Goal: Check status: Check status

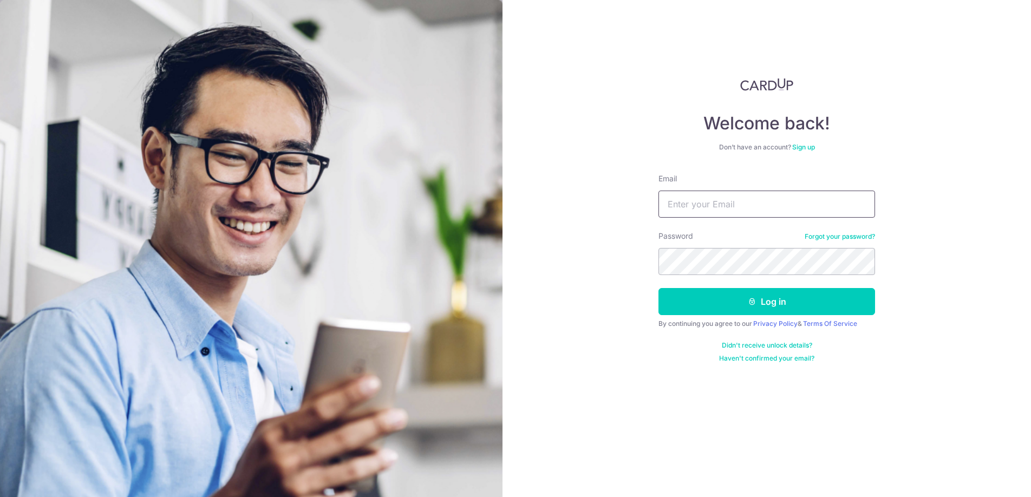
click at [735, 206] on input "Email" at bounding box center [766, 204] width 217 height 27
type input "[EMAIL_ADDRESS][DOMAIN_NAME]"
click at [740, 328] on form "Email [EMAIL_ADDRESS][DOMAIN_NAME] Password Forgot your password? Log in By con…" at bounding box center [766, 267] width 217 height 189
click at [740, 305] on button "Log in" at bounding box center [766, 301] width 217 height 27
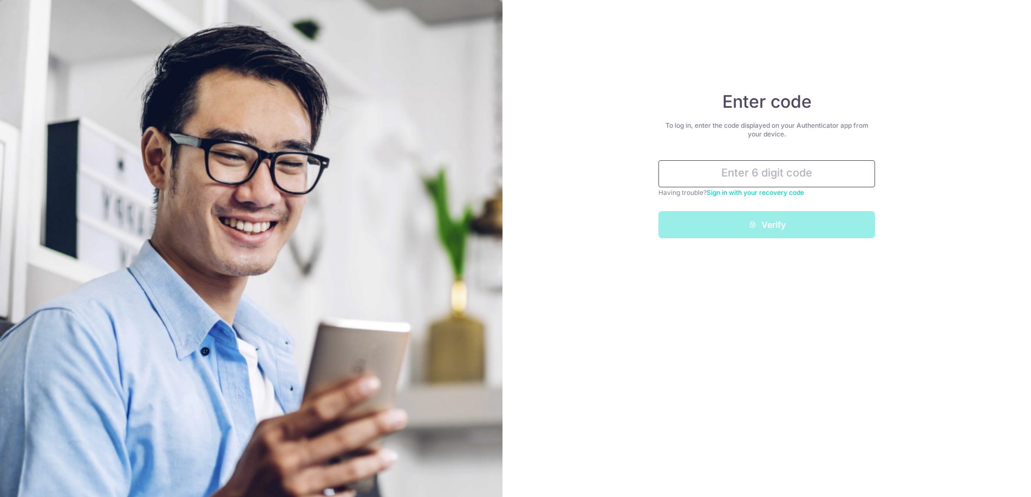
click at [745, 182] on input "text" at bounding box center [766, 173] width 217 height 27
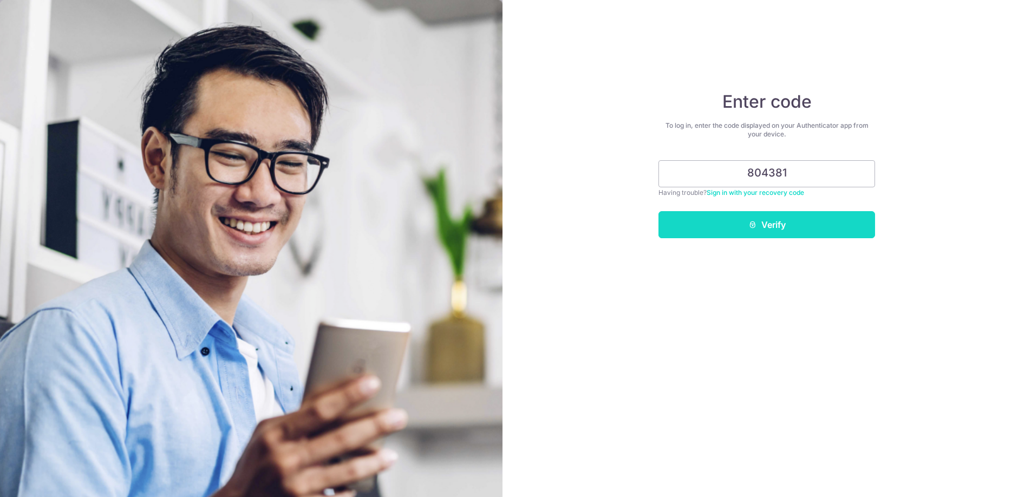
type input "804381"
click at [762, 222] on button "Verify" at bounding box center [766, 224] width 217 height 27
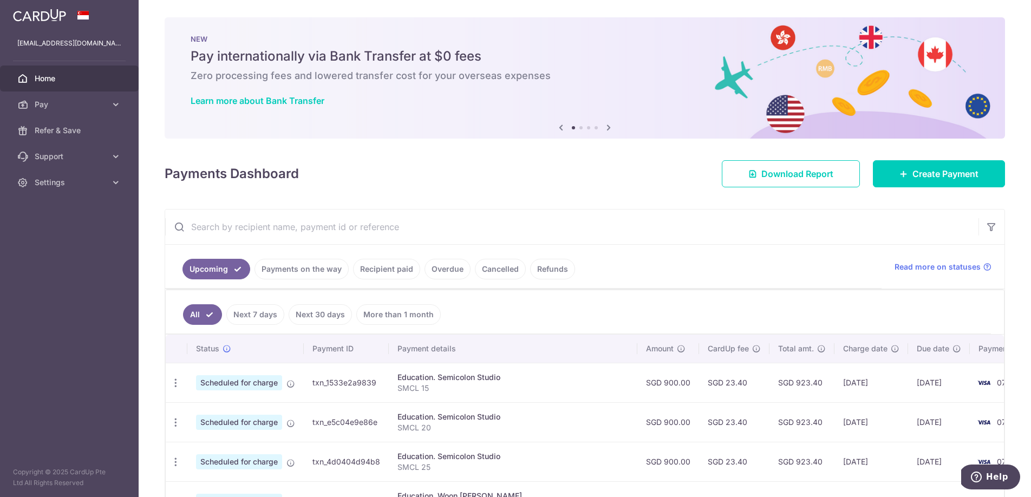
click at [306, 271] on link "Payments on the way" at bounding box center [301, 269] width 94 height 21
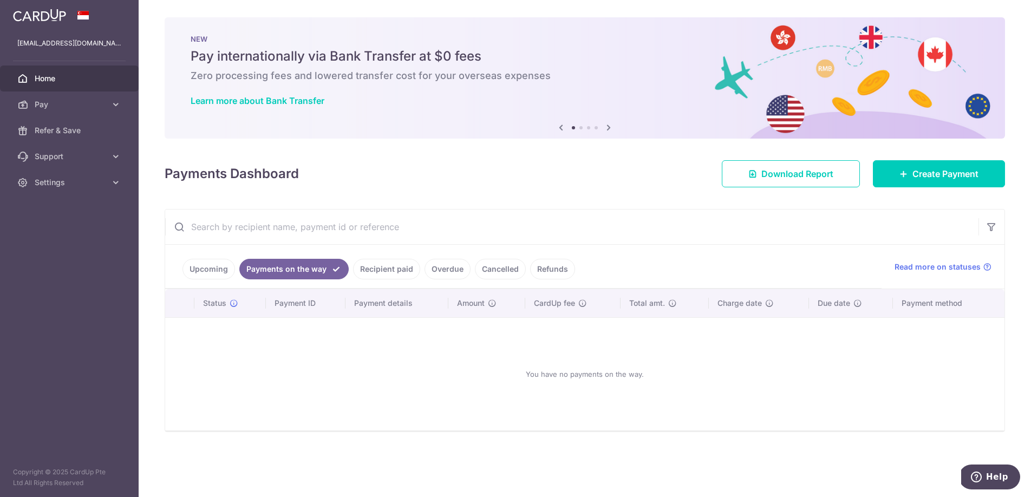
click at [384, 272] on link "Recipient paid" at bounding box center [386, 269] width 67 height 21
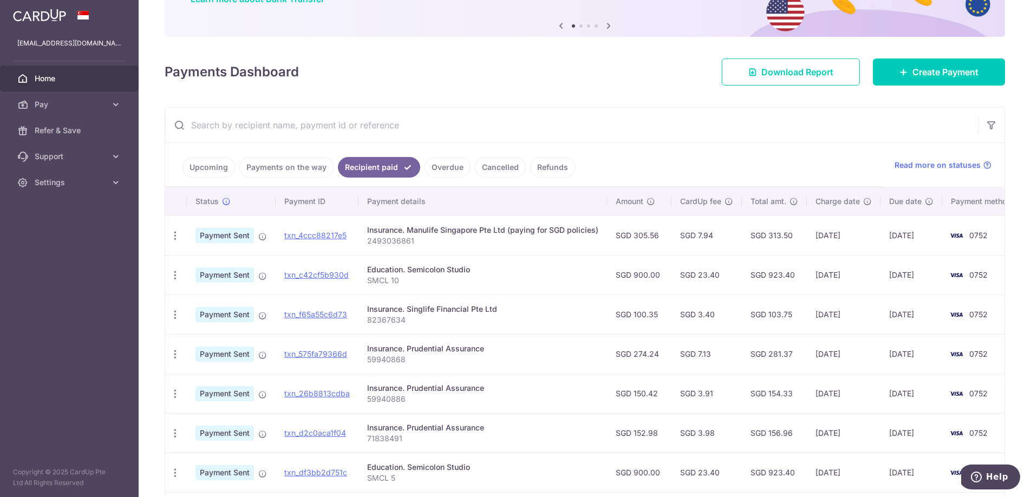
scroll to position [124, 0]
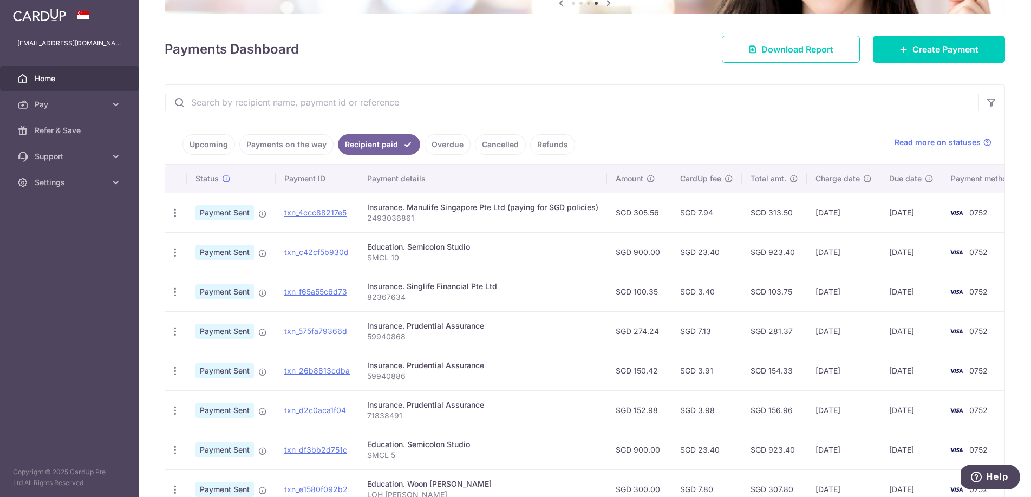
click at [279, 135] on link "Payments on the way" at bounding box center [286, 144] width 94 height 21
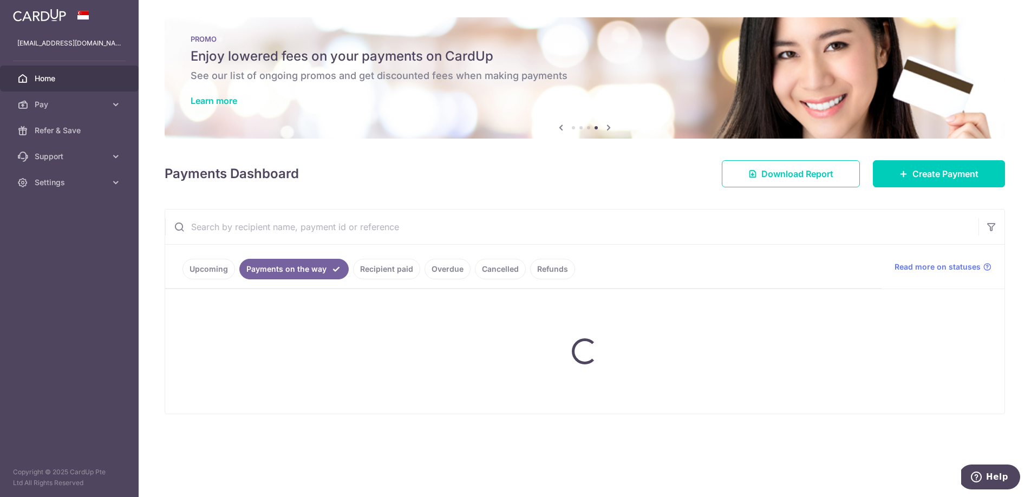
scroll to position [0, 0]
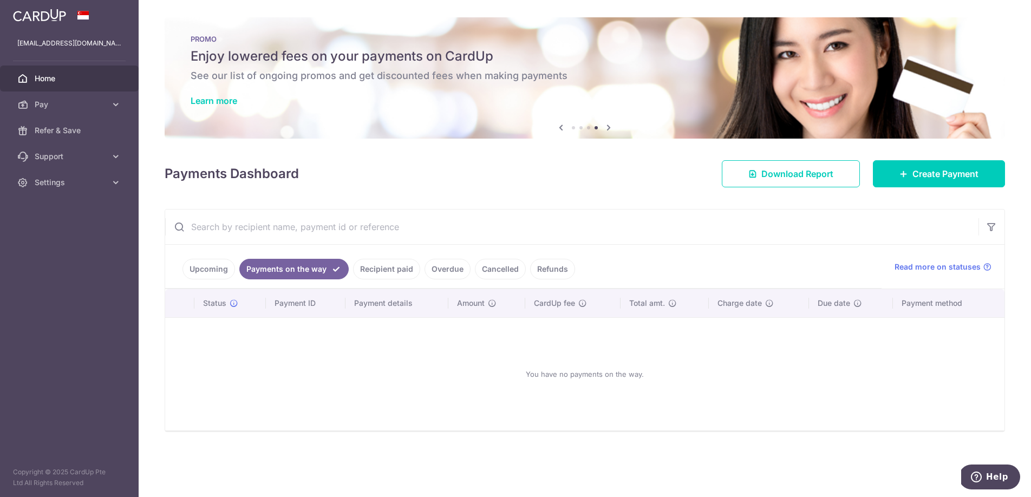
click at [219, 266] on link "Upcoming" at bounding box center [208, 269] width 53 height 21
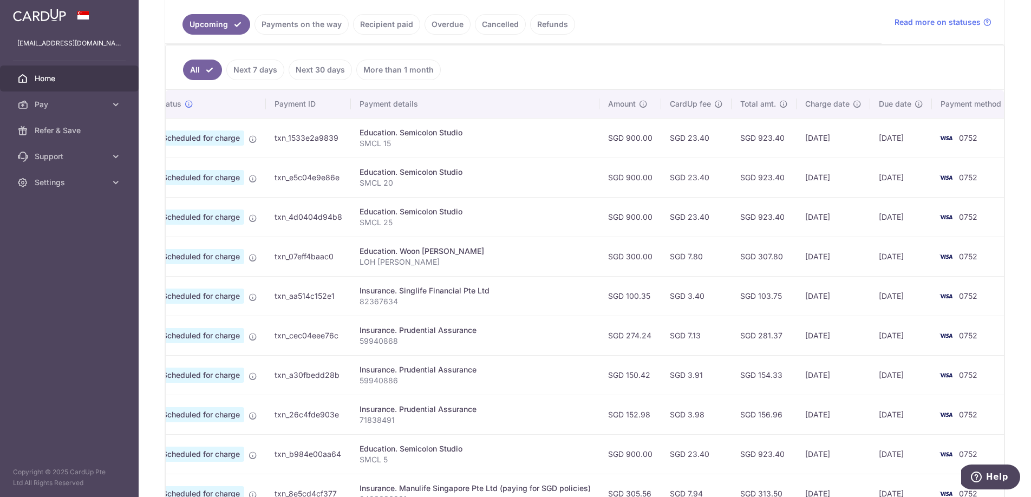
scroll to position [0, 42]
click at [381, 30] on link "Recipient paid" at bounding box center [386, 24] width 67 height 21
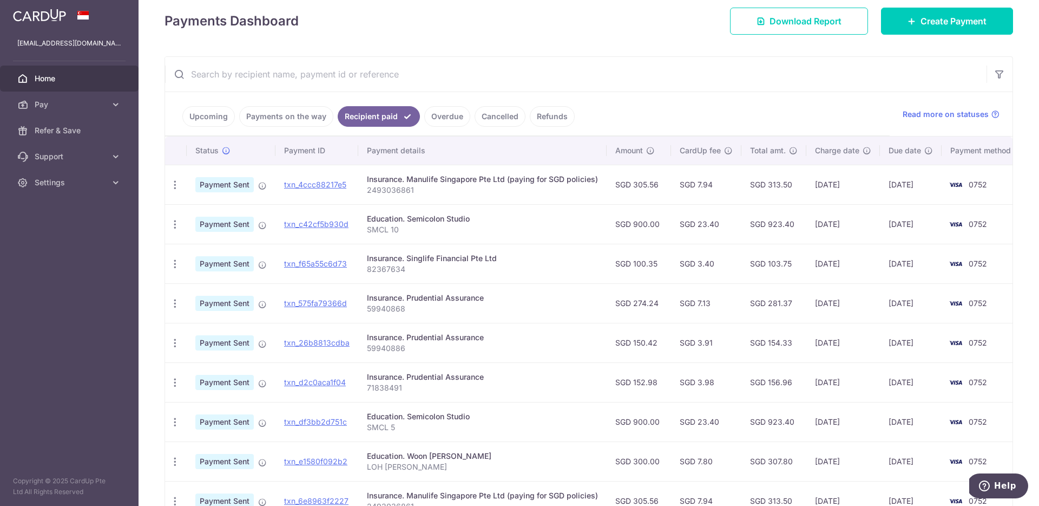
scroll to position [151, 0]
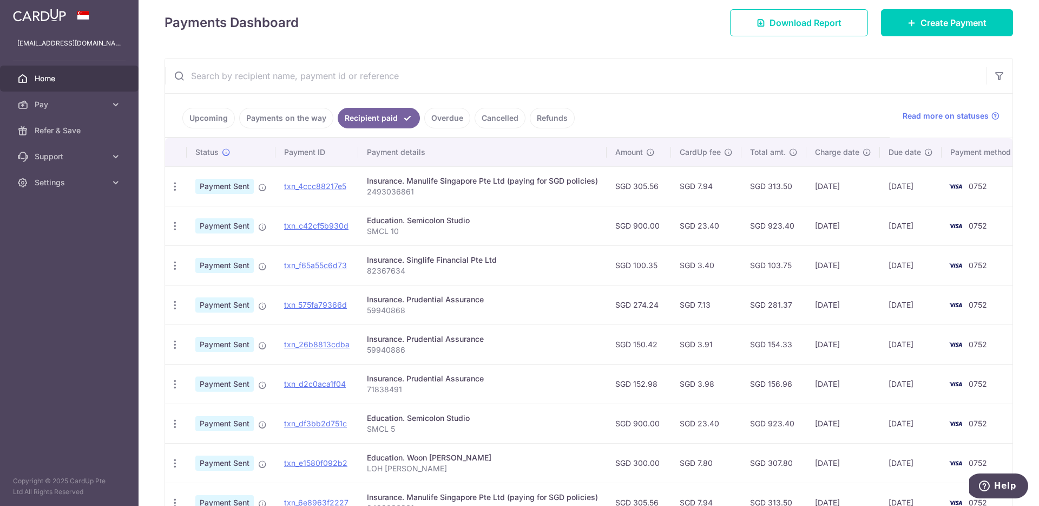
click at [206, 116] on link "Upcoming" at bounding box center [208, 118] width 53 height 21
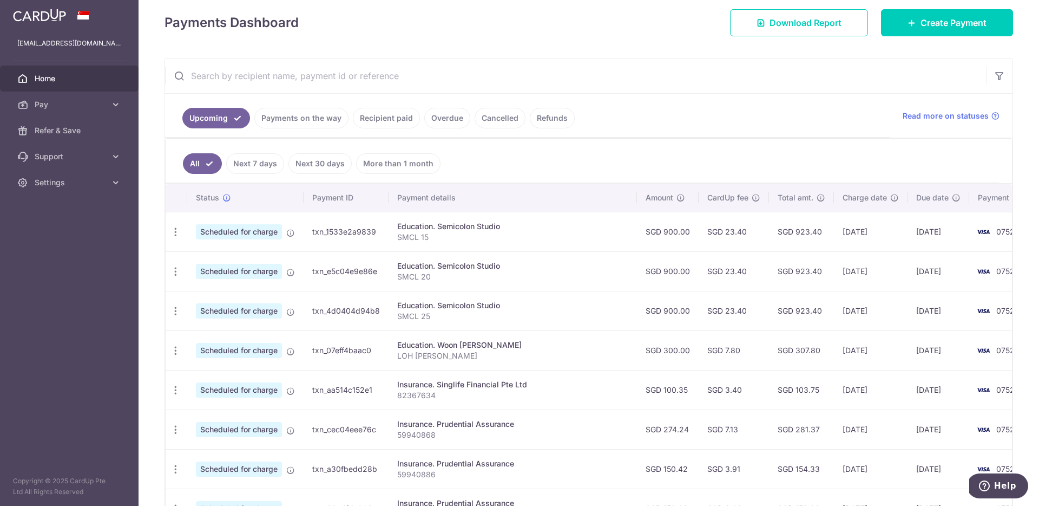
scroll to position [174, 0]
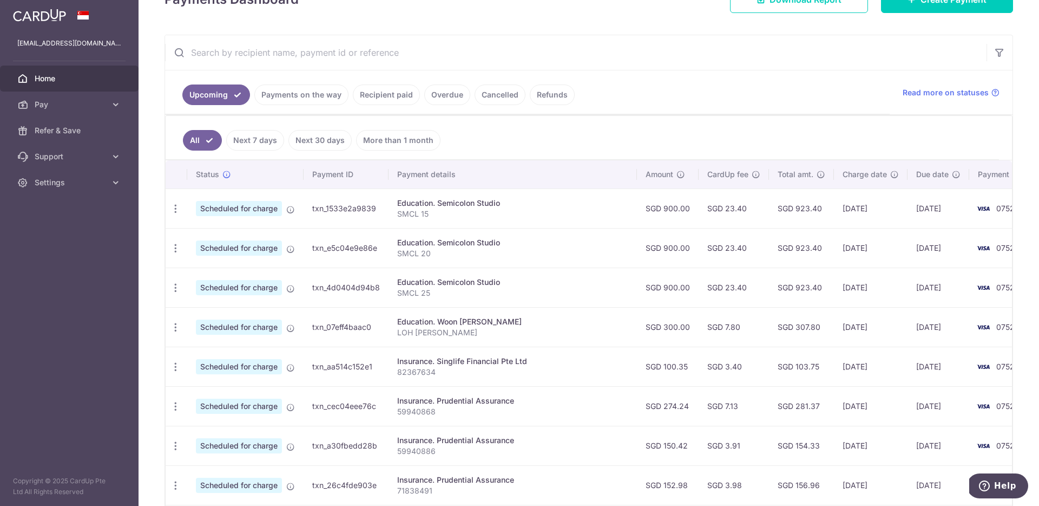
click at [399, 96] on link "Recipient paid" at bounding box center [386, 94] width 67 height 21
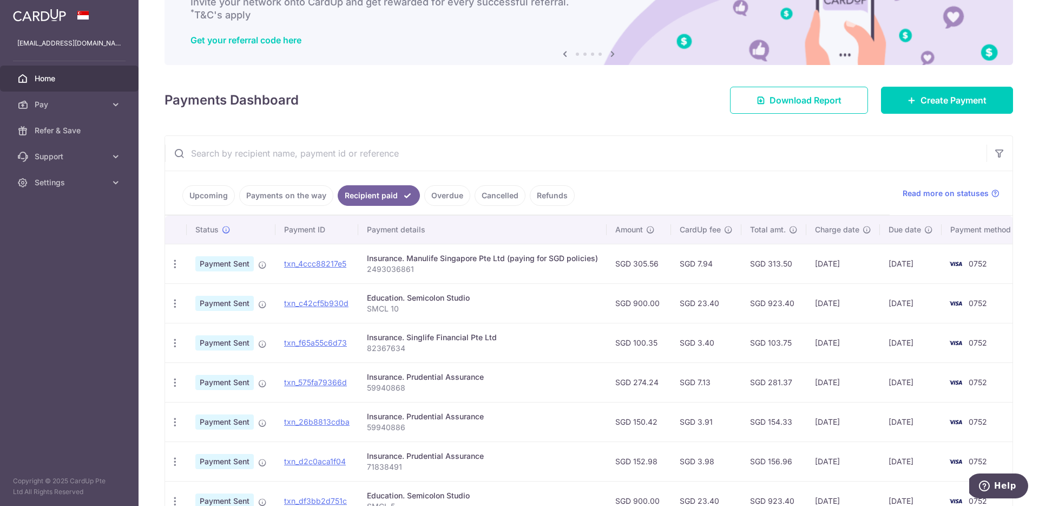
scroll to position [88, 0]
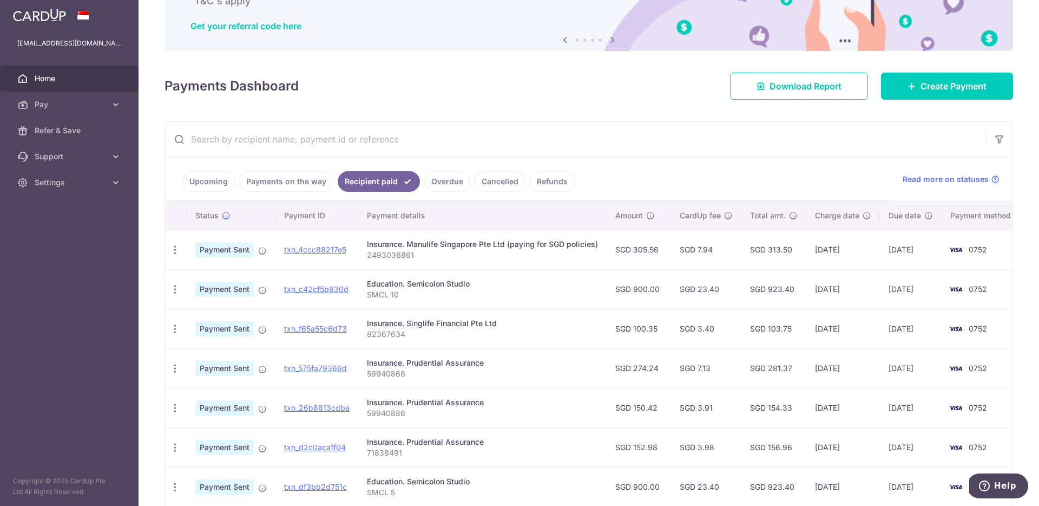
click at [225, 196] on ul "Upcoming Payments on the way Recipient paid Overdue Cancelled Refunds" at bounding box center [527, 179] width 725 height 44
click at [210, 179] on link "Upcoming" at bounding box center [208, 181] width 53 height 21
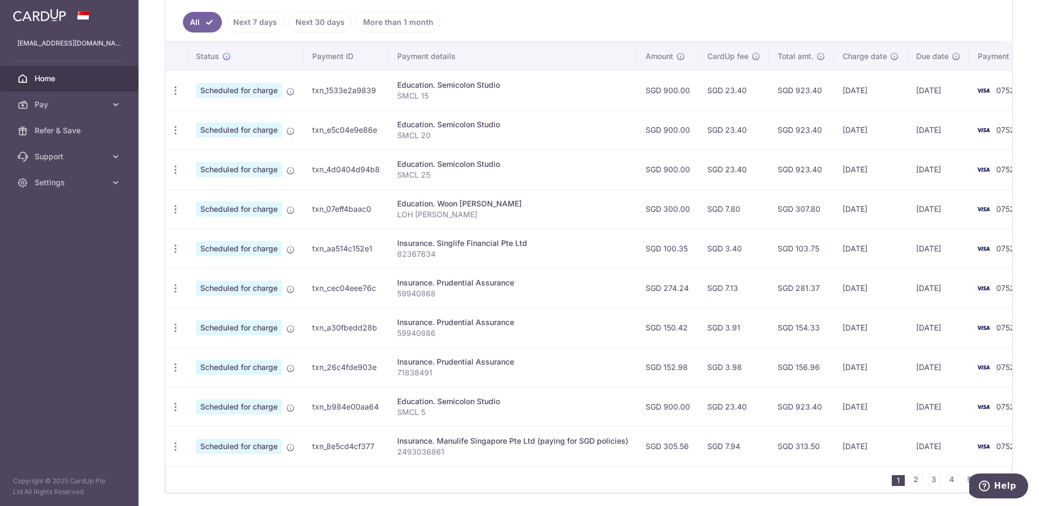
scroll to position [320, 0]
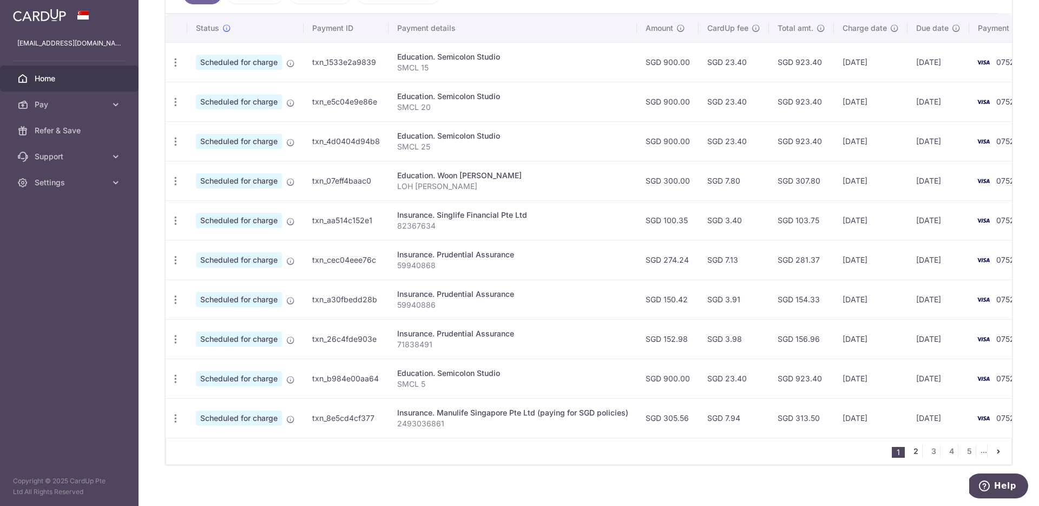
click at [915, 451] on link "2" at bounding box center [915, 450] width 13 height 13
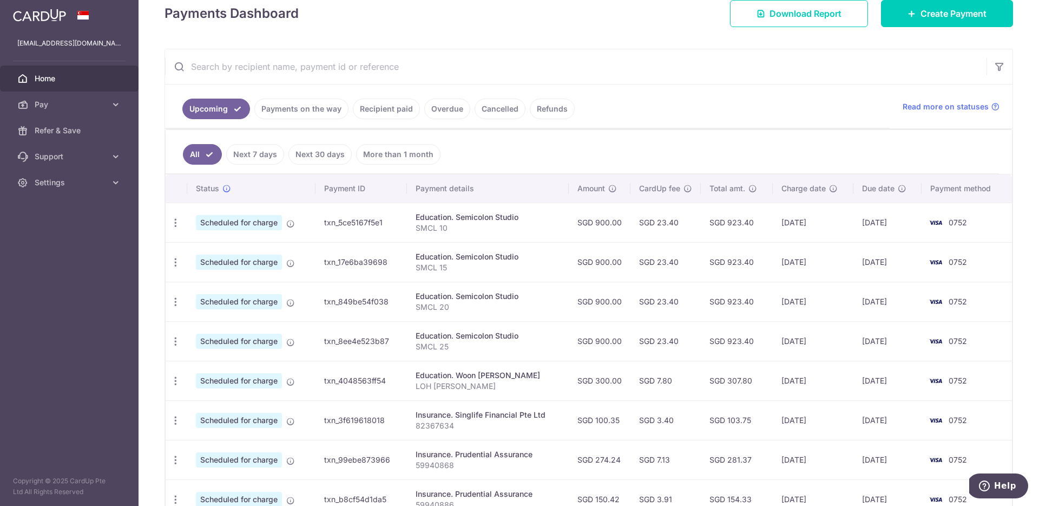
scroll to position [161, 0]
